Goal: Task Accomplishment & Management: Complete application form

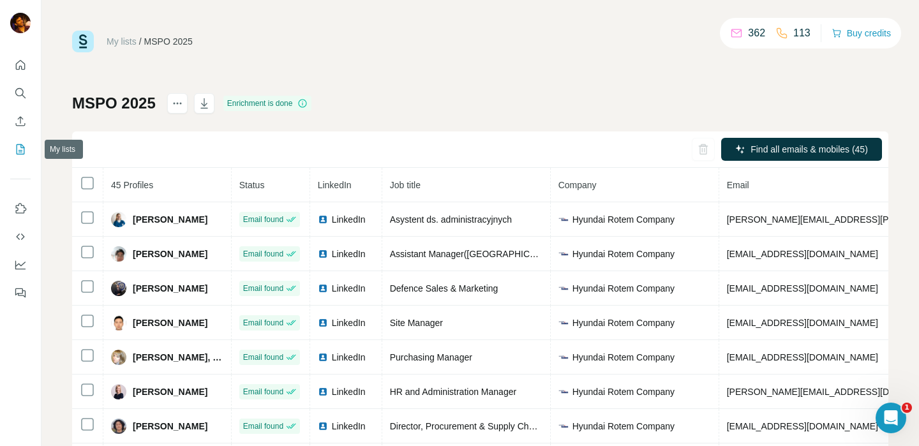
click at [17, 149] on icon "My lists" at bounding box center [20, 149] width 13 height 13
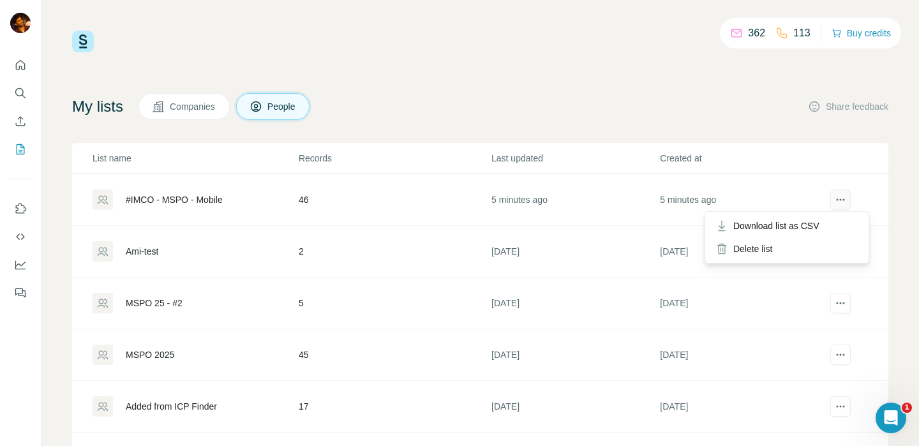
click at [838, 201] on icon "actions" at bounding box center [840, 199] width 13 height 13
click at [179, 184] on td "#IMCO - MSPO - Mobile" at bounding box center [185, 200] width 226 height 52
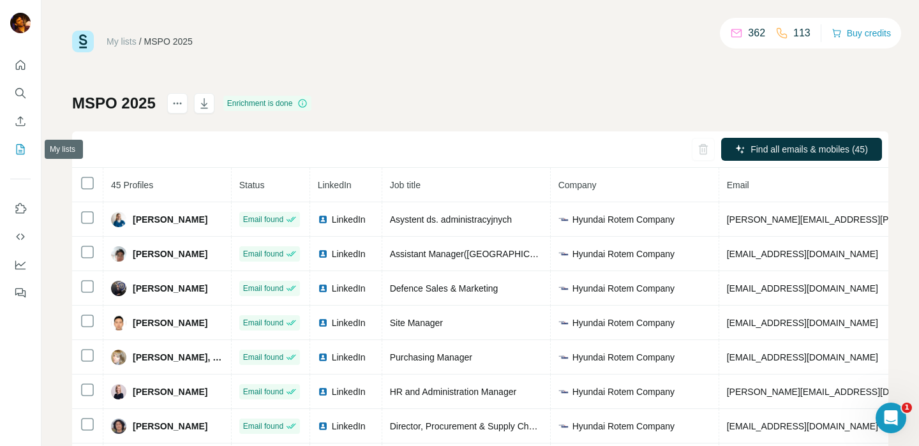
click at [20, 150] on icon "My lists" at bounding box center [22, 148] width 6 height 8
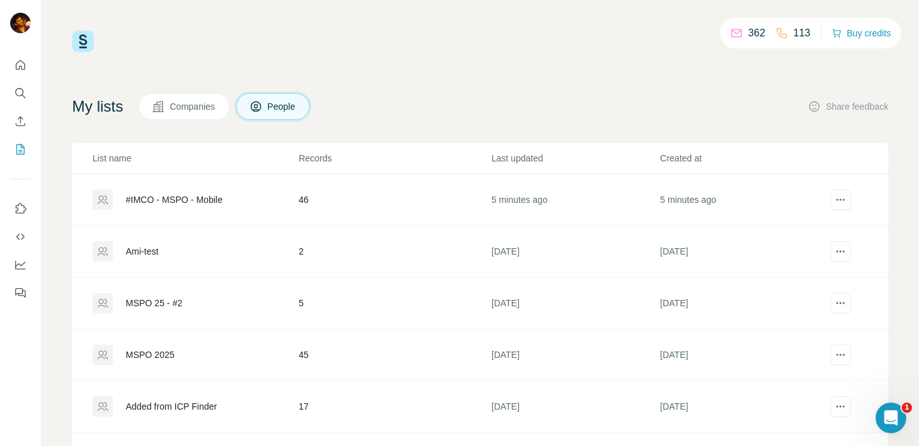
click at [174, 303] on div "MSPO 25 - #2" at bounding box center [154, 303] width 57 height 13
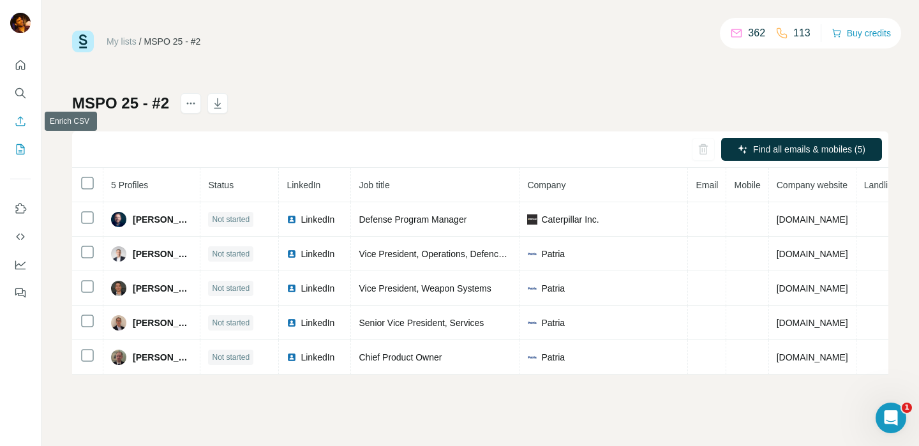
click at [23, 122] on icon "Enrich CSV" at bounding box center [20, 121] width 13 height 13
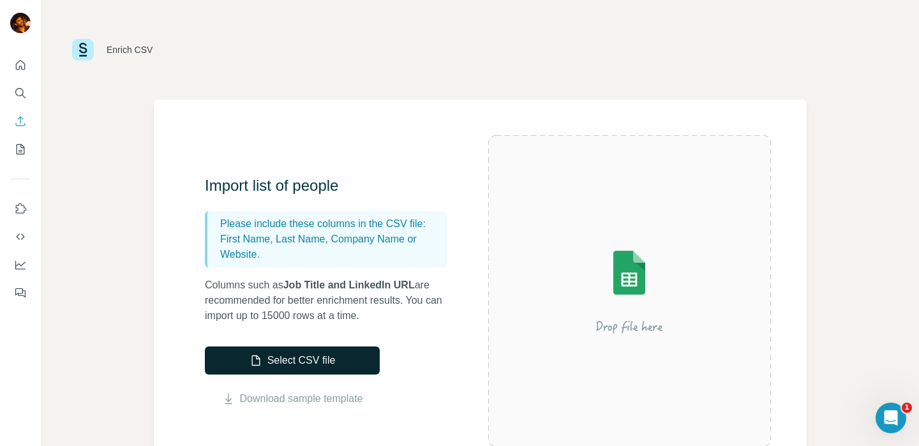
click at [319, 357] on button "Select CSV file" at bounding box center [292, 361] width 175 height 28
click at [303, 351] on button "Select CSV file" at bounding box center [292, 361] width 175 height 28
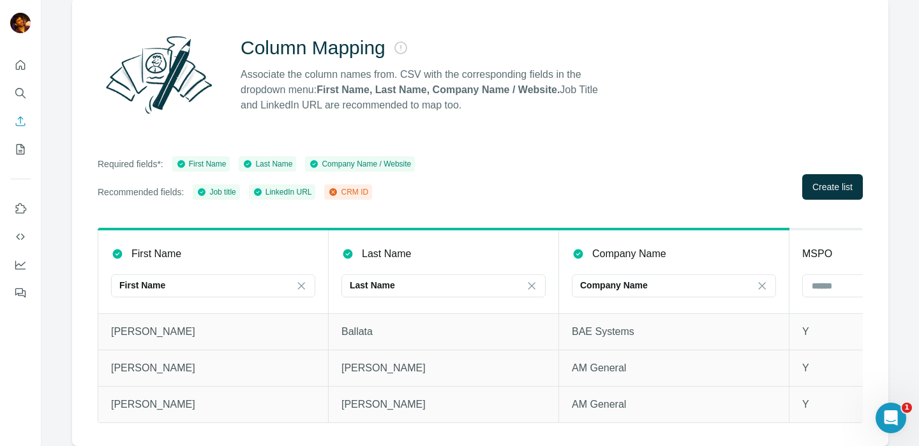
scroll to position [110, 0]
click at [337, 188] on icon at bounding box center [333, 192] width 8 height 8
click at [816, 181] on span "Create list" at bounding box center [833, 187] width 40 height 13
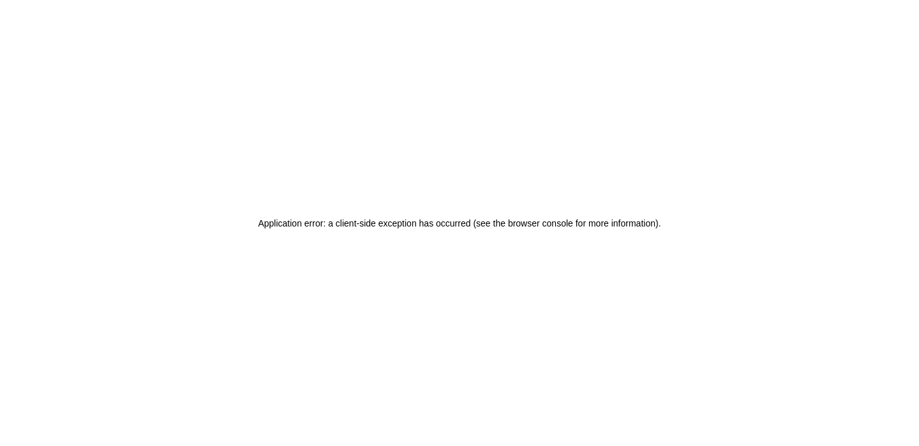
click at [325, 222] on h2 "Application error: a client-side exception has occurred (see the browser consol…" at bounding box center [459, 223] width 403 height 18
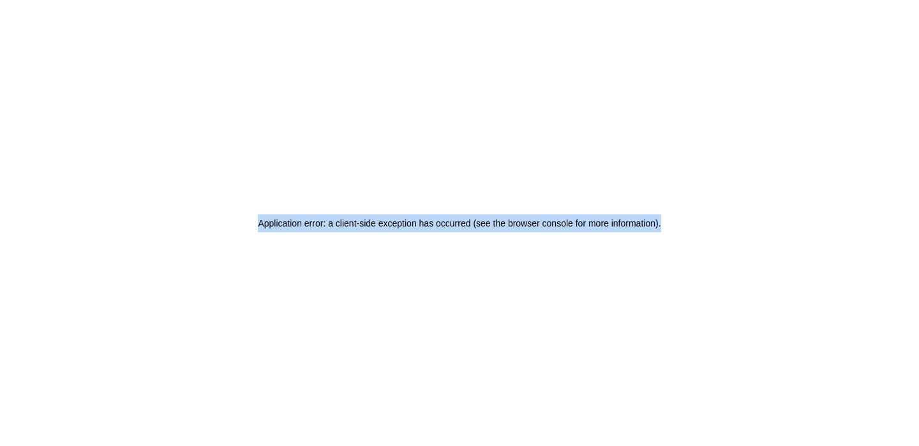
click at [325, 222] on h2 "Application error: a client-side exception has occurred (see the browser consol…" at bounding box center [459, 223] width 403 height 18
copy h2 "Application error: a client-side exception has occurred (see the browser consol…"
click at [317, 90] on div "Application error: a client-side exception has occurred (see the browser consol…" at bounding box center [459, 223] width 919 height 446
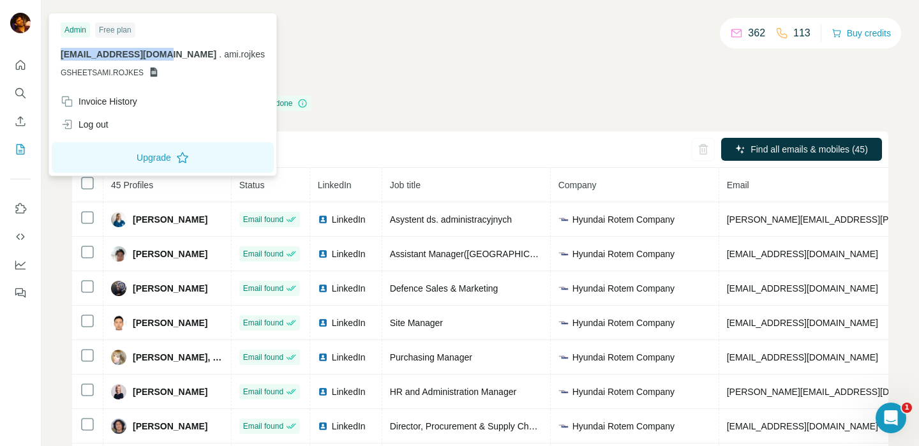
drag, startPoint x: 157, startPoint y: 55, endPoint x: 56, endPoint y: 56, distance: 101.5
click at [56, 56] on div "Admin Free plan ami.rojkes@gmail.com . ami.rojkes GSHEETSAMI.ROJKES" at bounding box center [163, 53] width 222 height 74
copy span "[EMAIL_ADDRESS][DOMAIN_NAME]"
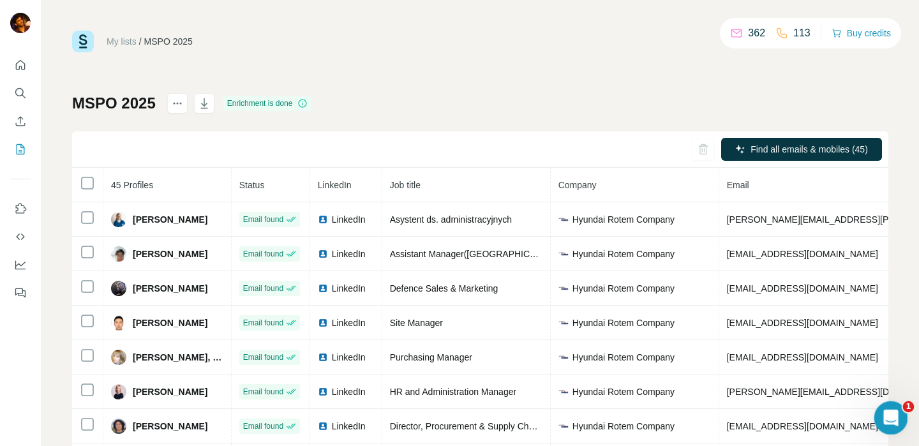
click at [896, 426] on div "Open Intercom Messenger" at bounding box center [889, 416] width 42 height 42
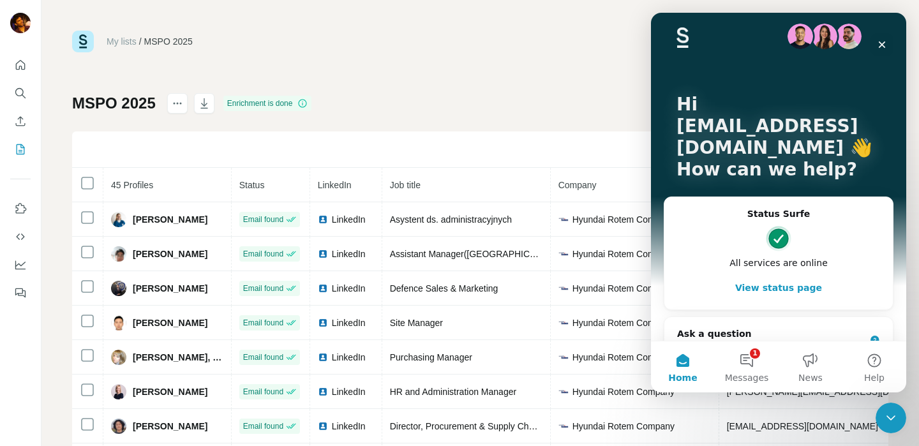
scroll to position [40, 0]
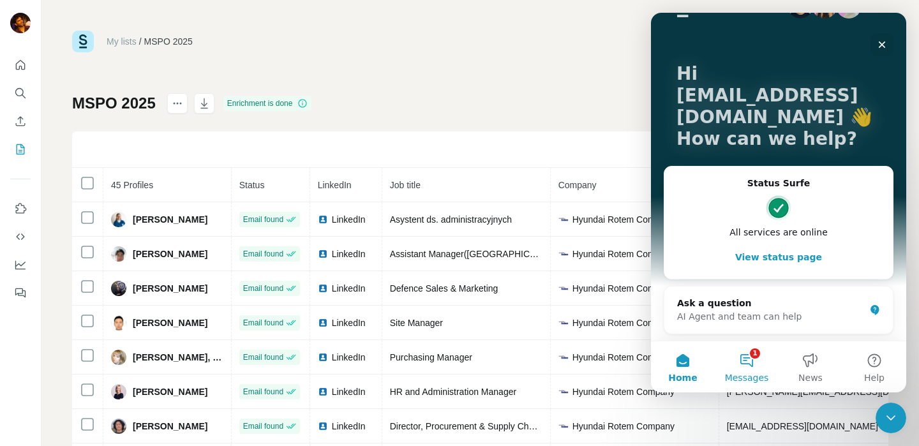
click at [753, 368] on button "1 Messages" at bounding box center [747, 367] width 64 height 51
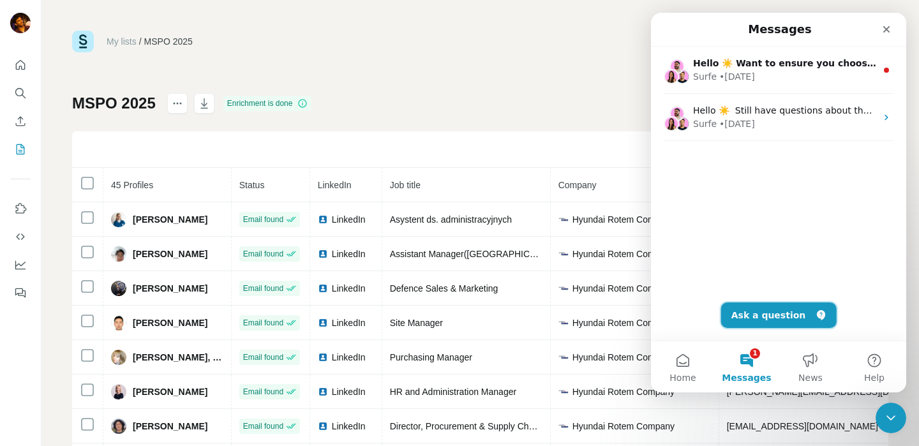
click at [767, 311] on button "Ask a question" at bounding box center [779, 316] width 116 height 26
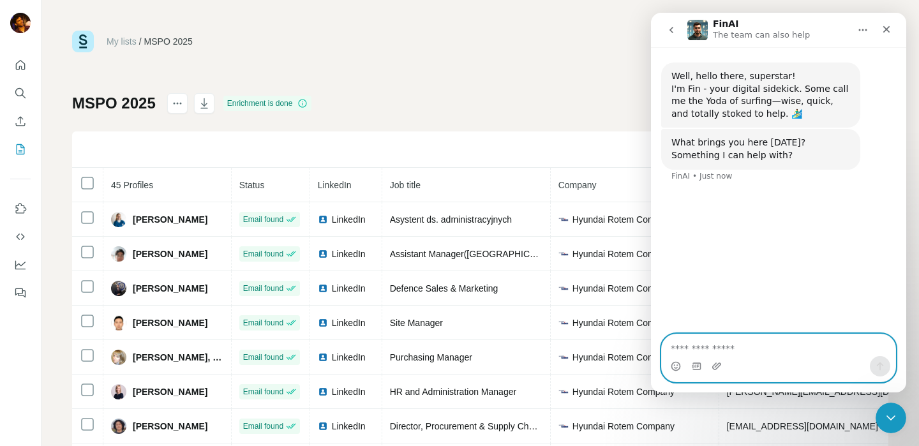
paste textarea "**********"
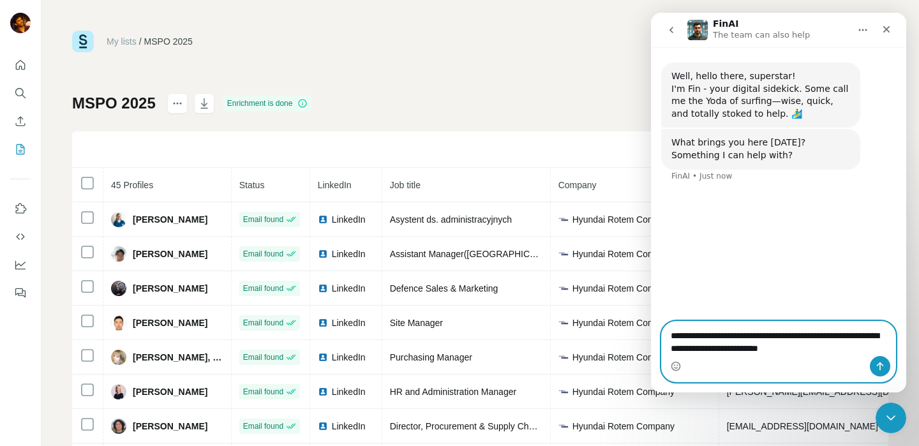
type textarea "**********"
click at [882, 368] on icon "Send a message…" at bounding box center [880, 366] width 10 height 10
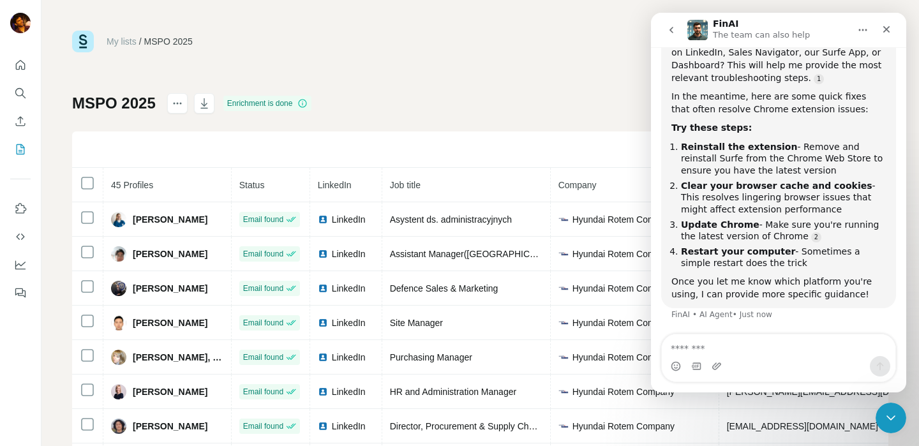
scroll to position [273, 0]
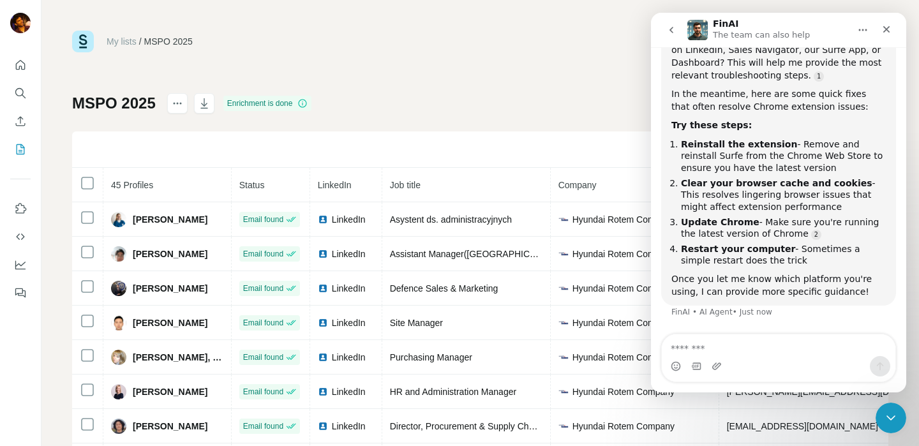
click at [520, 56] on div "My lists / MSPO 2025 362 113 Buy credits MSPO 2025 Enrichment is done Find all …" at bounding box center [480, 268] width 816 height 474
click at [891, 33] on icon "Close" at bounding box center [887, 29] width 10 height 10
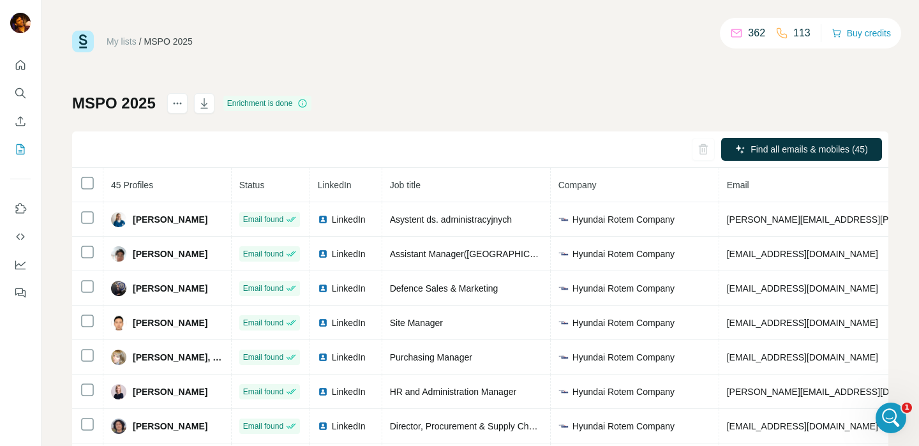
click at [452, 84] on div "My lists / MSPO 2025 362 113 Buy credits MSPO 2025 Enrichment is done Find all …" at bounding box center [480, 268] width 816 height 474
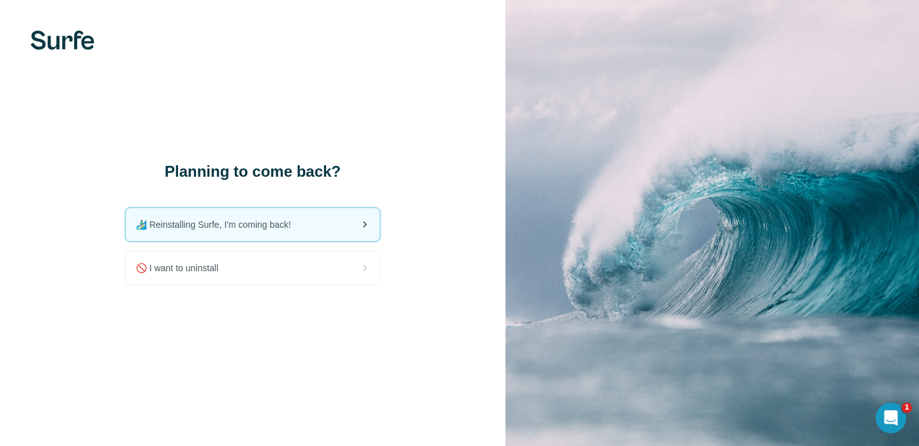
click at [260, 223] on span "🏄🏻‍♂️ Reinstalling Surfe, I'm coming back!" at bounding box center [218, 224] width 165 height 13
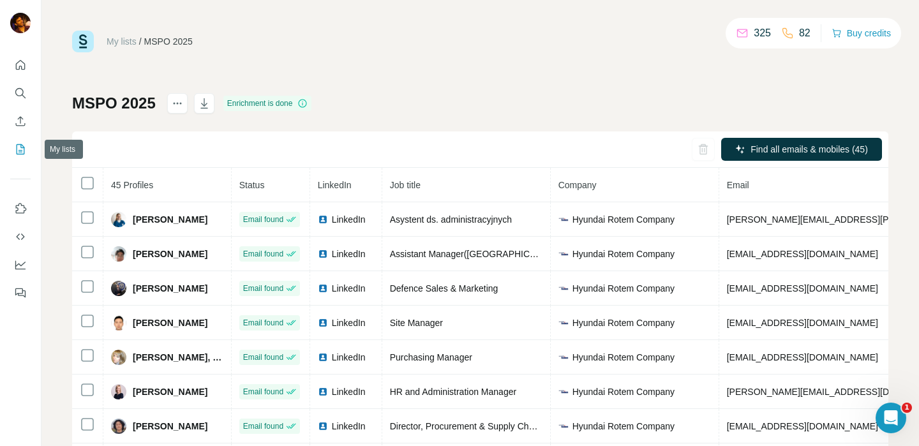
click at [22, 149] on icon "My lists" at bounding box center [20, 149] width 13 height 13
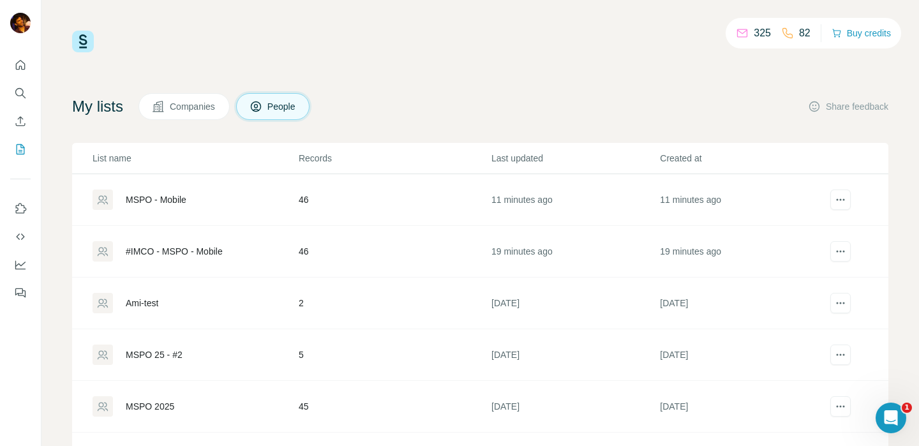
click at [176, 197] on div "MSPO - Mobile" at bounding box center [156, 199] width 61 height 13
click at [207, 253] on div "#IMCO - MSPO - Mobile" at bounding box center [174, 251] width 97 height 13
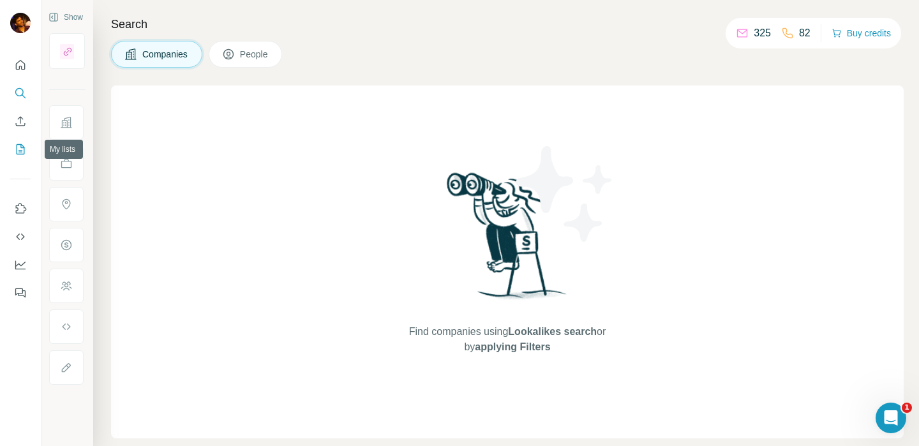
click at [20, 149] on icon "My lists" at bounding box center [20, 149] width 13 height 13
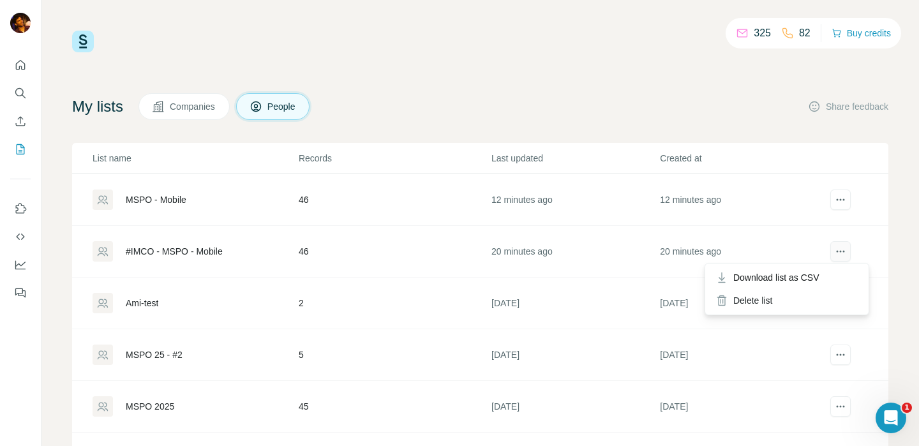
click at [838, 250] on icon "actions" at bounding box center [840, 251] width 13 height 13
click at [783, 297] on div "Delete list" at bounding box center [787, 300] width 158 height 23
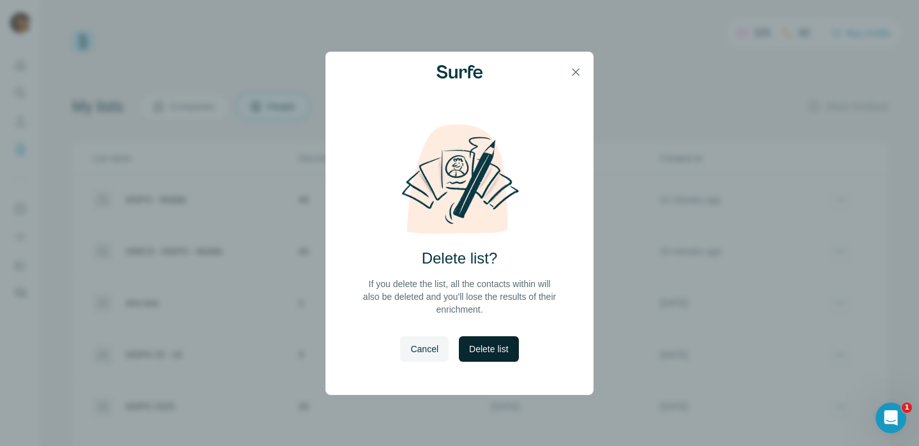
click at [509, 342] on button "Delete list" at bounding box center [488, 349] width 59 height 26
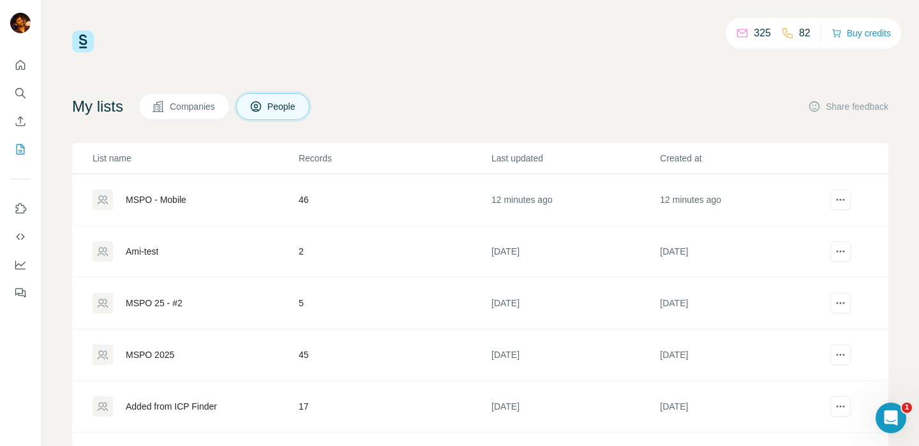
click at [176, 199] on div "MSPO - Mobile" at bounding box center [156, 199] width 61 height 13
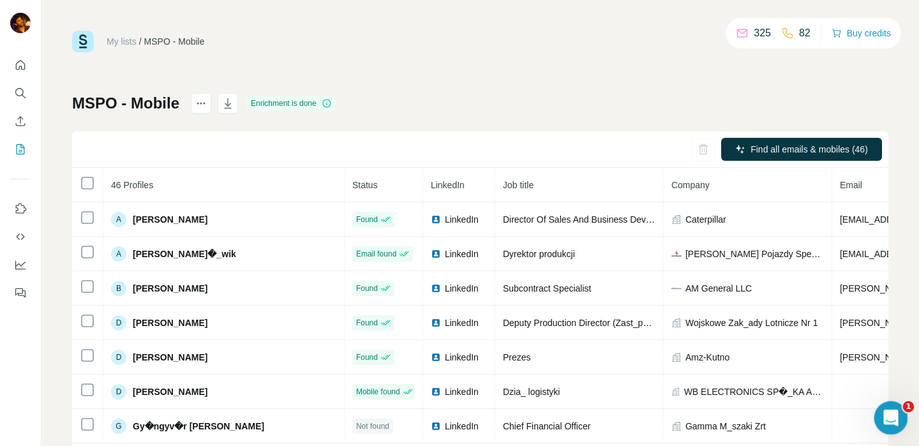
click at [887, 415] on icon "Open Intercom Messenger" at bounding box center [889, 416] width 21 height 21
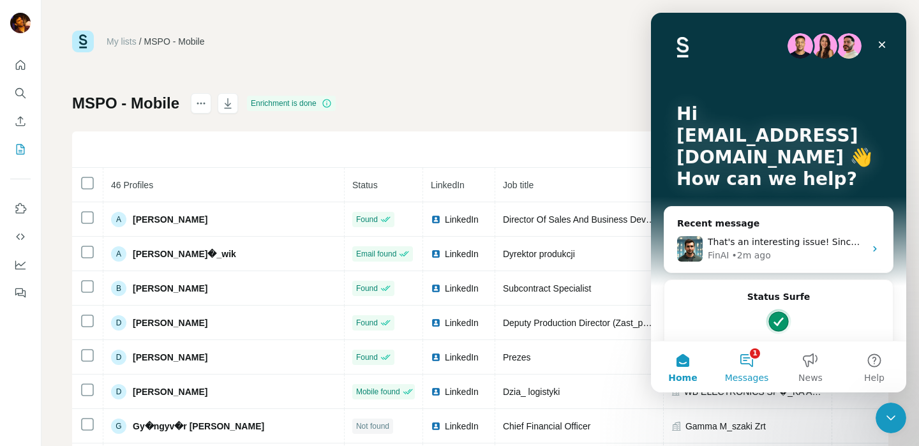
click at [752, 357] on button "1 Messages" at bounding box center [747, 367] width 64 height 51
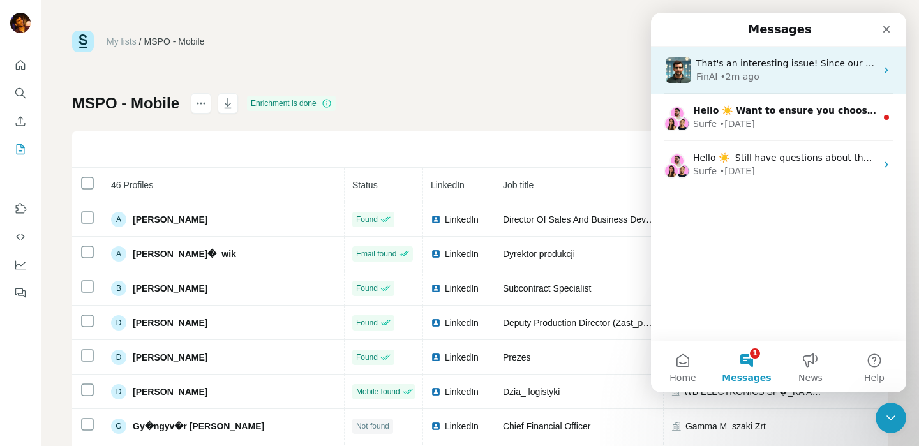
click at [775, 69] on div "That's an interesting issue! Since our extension only works in regular Chrome m…" at bounding box center [786, 63] width 180 height 13
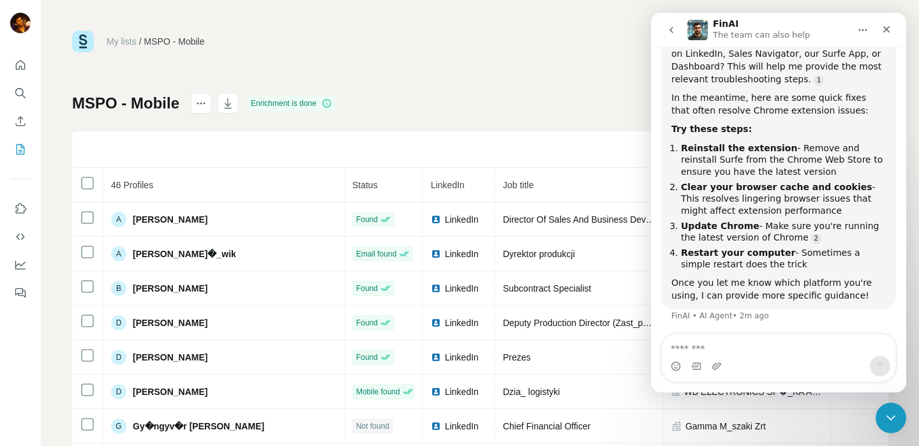
scroll to position [273, 0]
click at [427, 55] on div "My lists / MSPO - Mobile 325 82 Buy credits MSPO - Mobile Enrichment is done Fi…" at bounding box center [480, 268] width 816 height 474
click at [22, 121] on icon "Enrich CSV" at bounding box center [20, 121] width 13 height 13
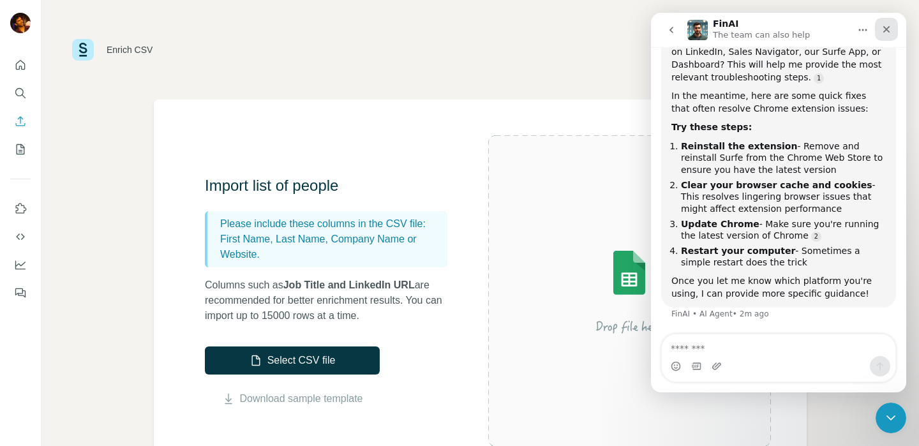
click at [891, 35] on div "Close" at bounding box center [886, 29] width 23 height 23
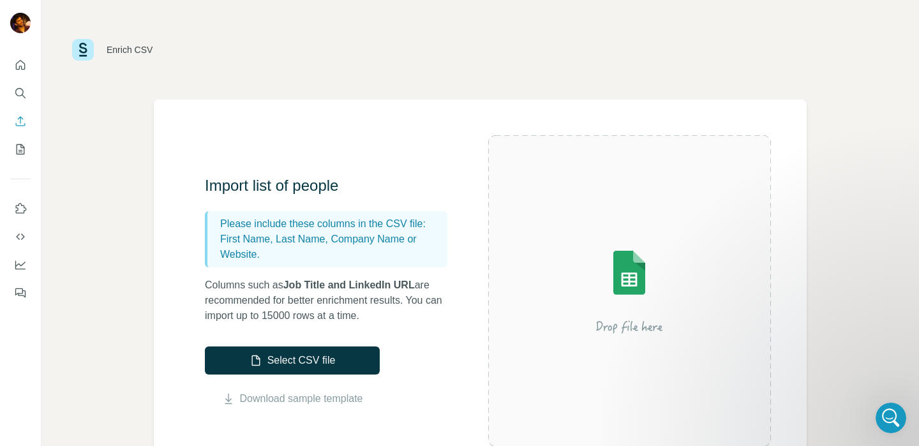
scroll to position [273, 0]
click at [20, 64] on icon "Quick start" at bounding box center [20, 65] width 13 height 13
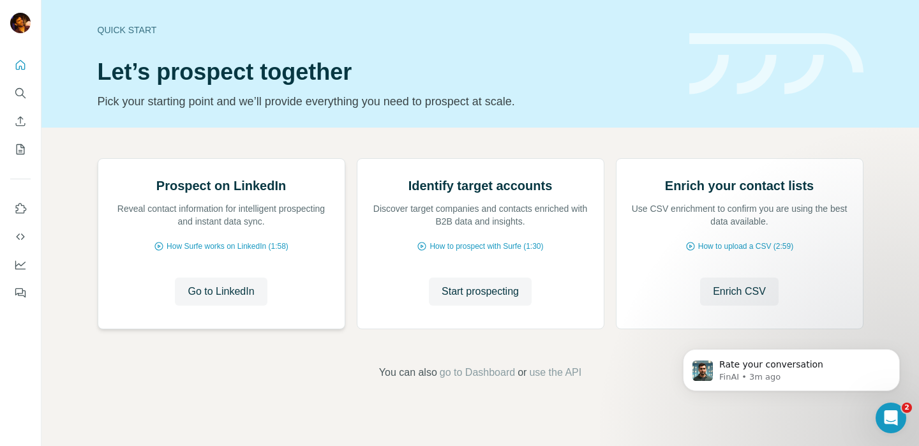
scroll to position [525, 0]
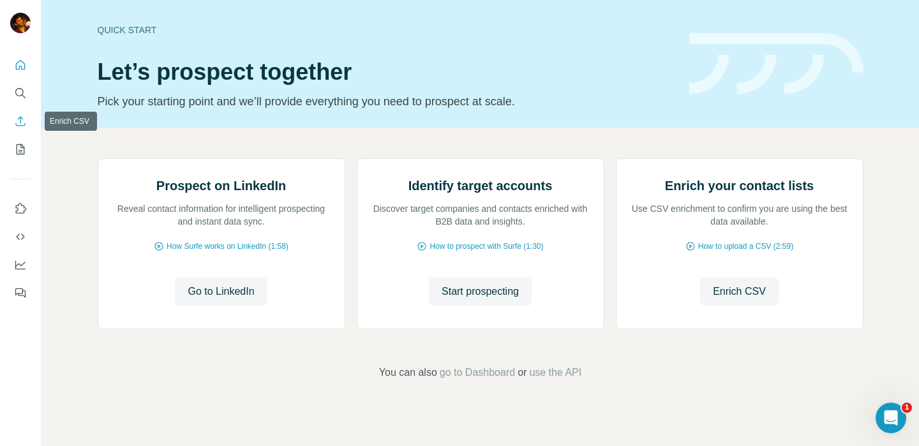
click at [20, 123] on icon "Enrich CSV" at bounding box center [21, 121] width 10 height 10
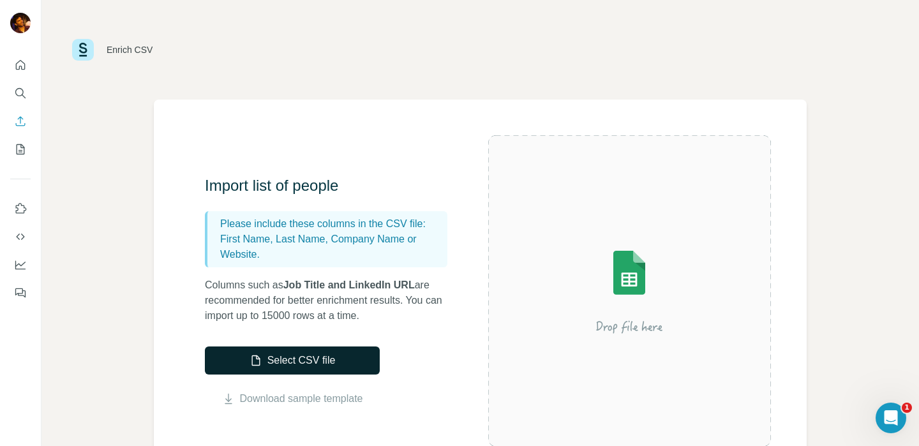
click at [312, 360] on button "Select CSV file" at bounding box center [292, 361] width 175 height 28
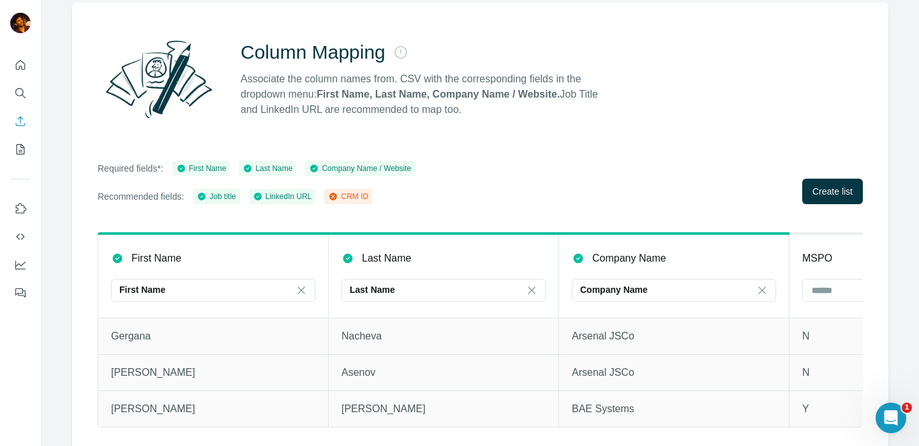
scroll to position [110, 0]
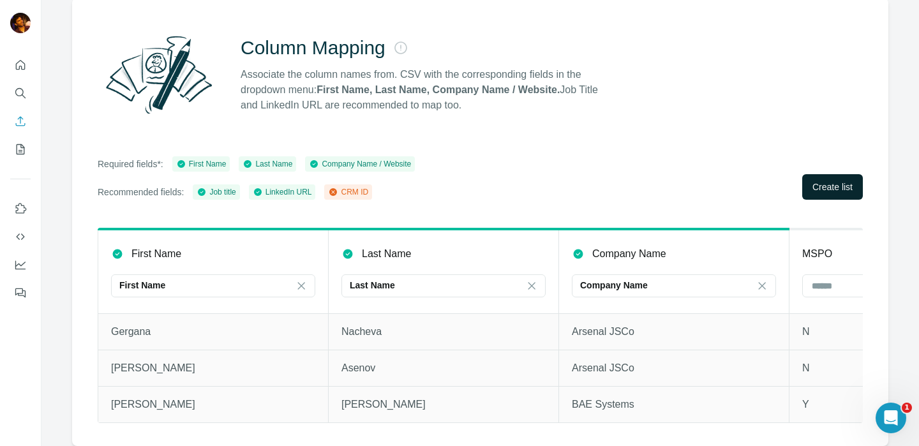
click at [813, 181] on span "Create list" at bounding box center [833, 187] width 40 height 13
